Goal: Task Accomplishment & Management: Manage account settings

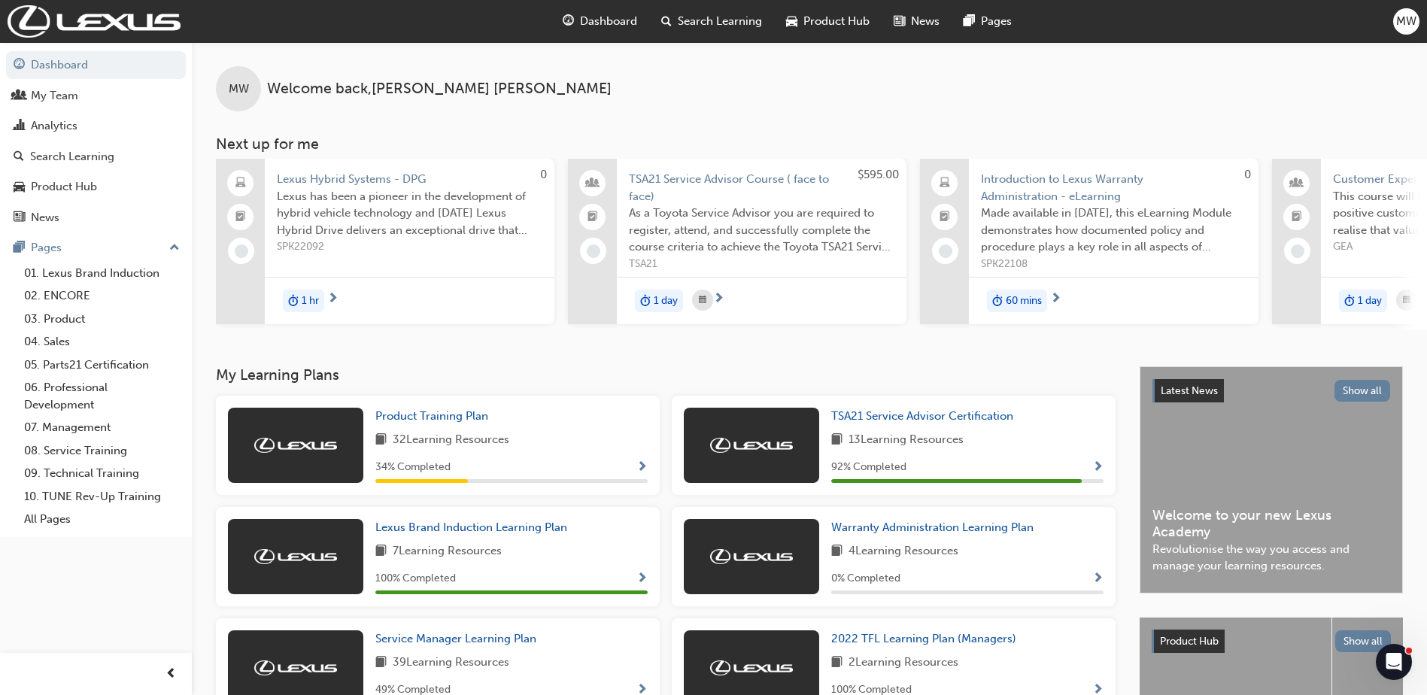
click at [1395, 27] on div "MW" at bounding box center [1407, 21] width 26 height 26
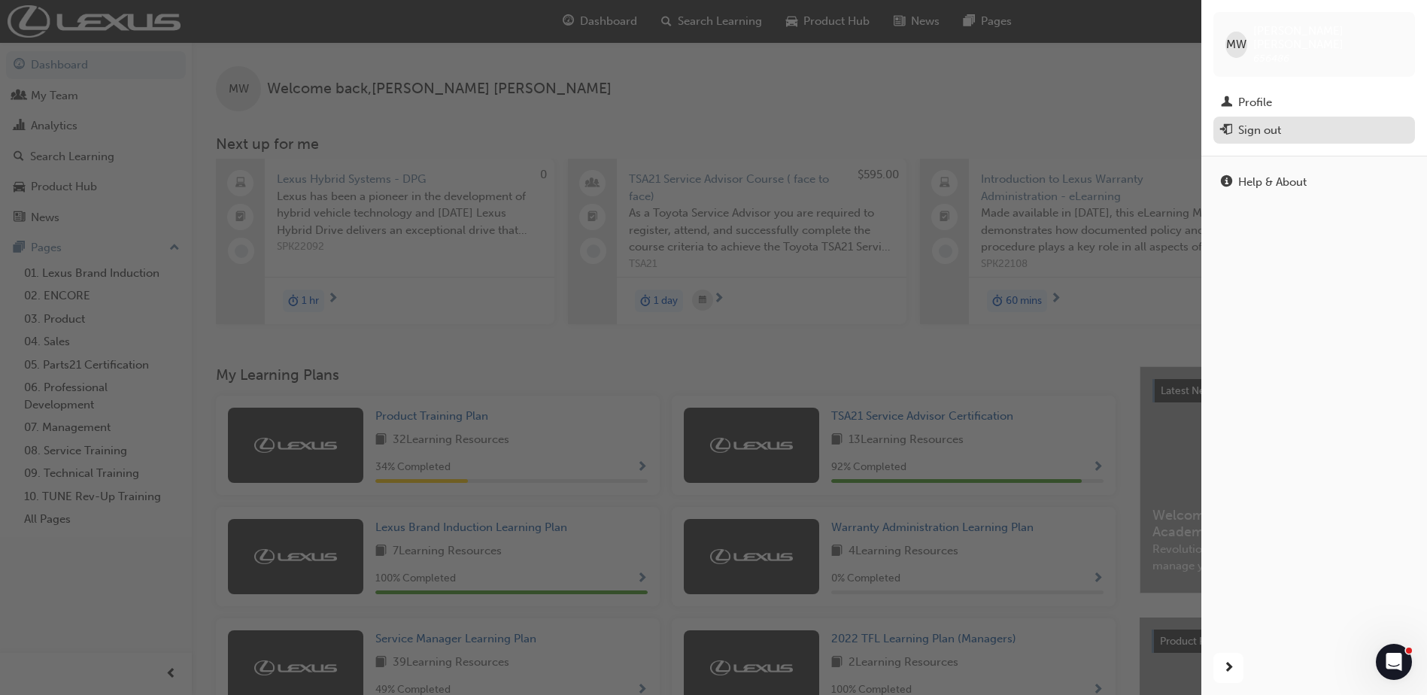
click at [1249, 122] on div "Sign out" at bounding box center [1260, 130] width 43 height 17
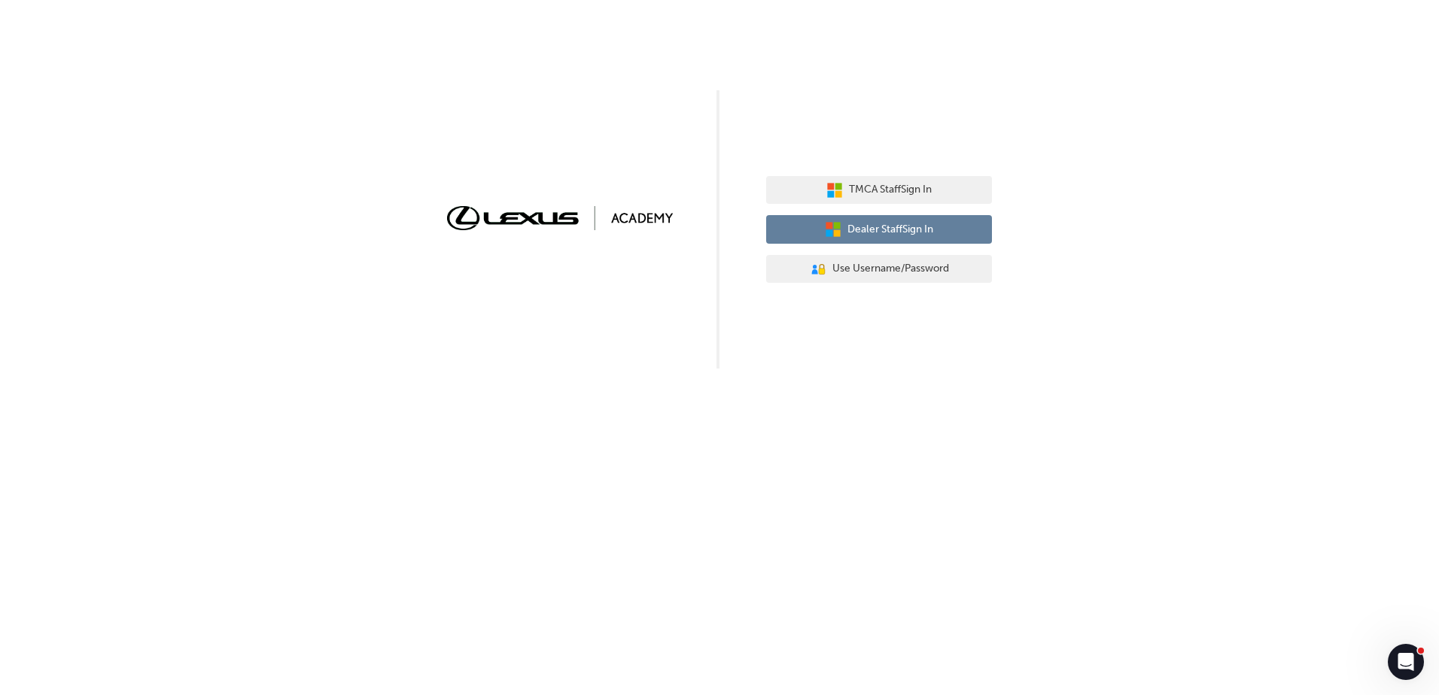
click at [906, 223] on span "Dealer Staff Sign In" at bounding box center [890, 229] width 86 height 17
